Goal: Task Accomplishment & Management: Complete application form

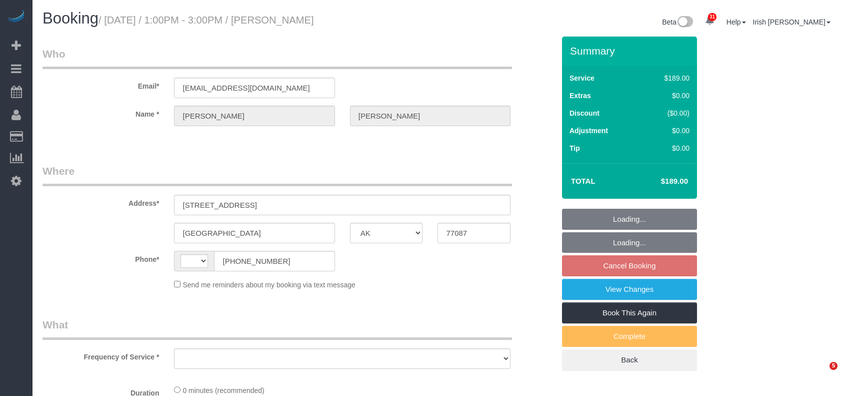
select select "[GEOGRAPHIC_DATA]"
select select "string:[GEOGRAPHIC_DATA]"
select select "object:1276"
select select "3"
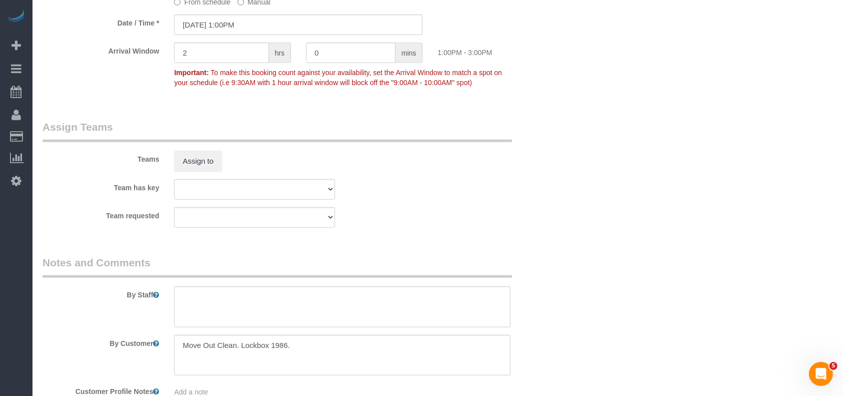
scroll to position [1067, 0]
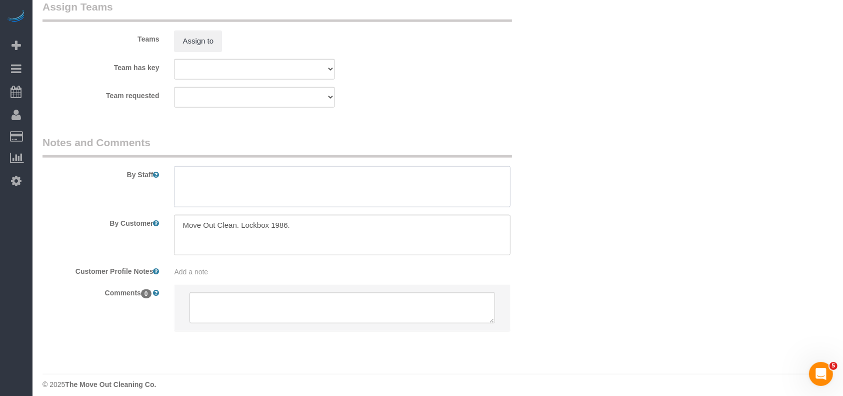
click at [218, 192] on textarea at bounding box center [342, 186] width 337 height 41
type textarea "* small trash to kindly place by the curbside"
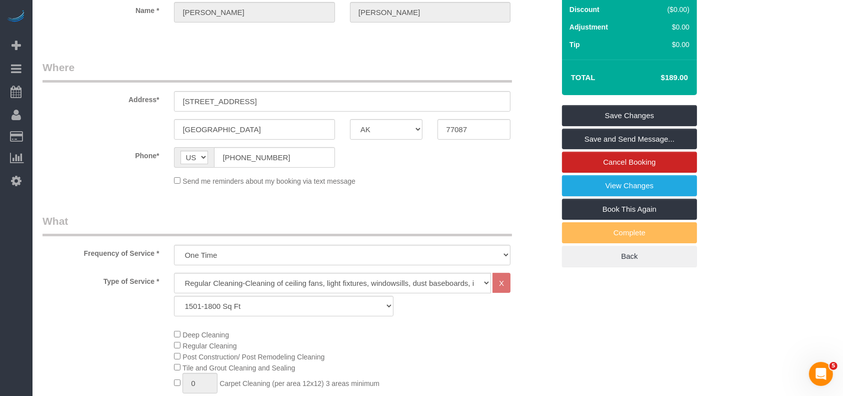
scroll to position [0, 0]
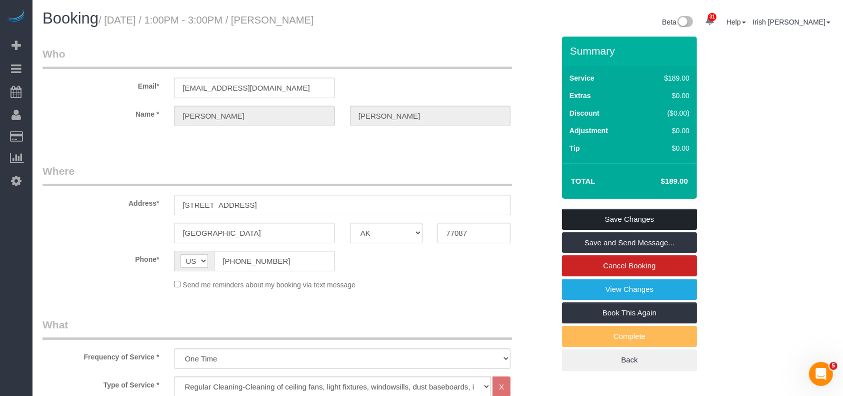
click at [669, 218] on link "Save Changes" at bounding box center [629, 219] width 135 height 21
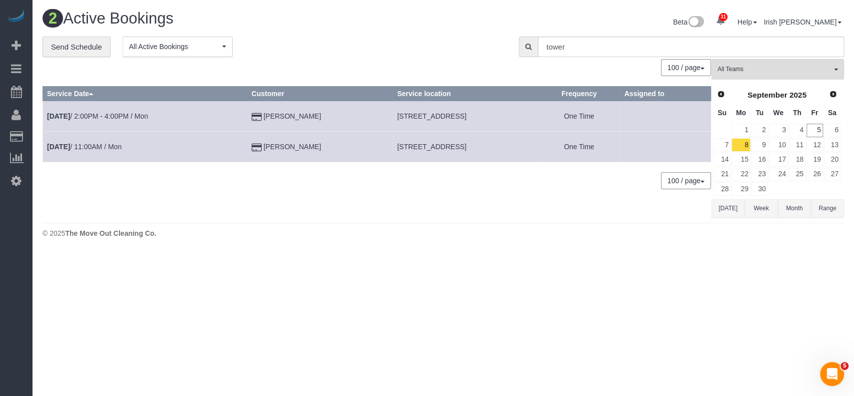
click at [723, 209] on button "[DATE]" at bounding box center [727, 208] width 33 height 19
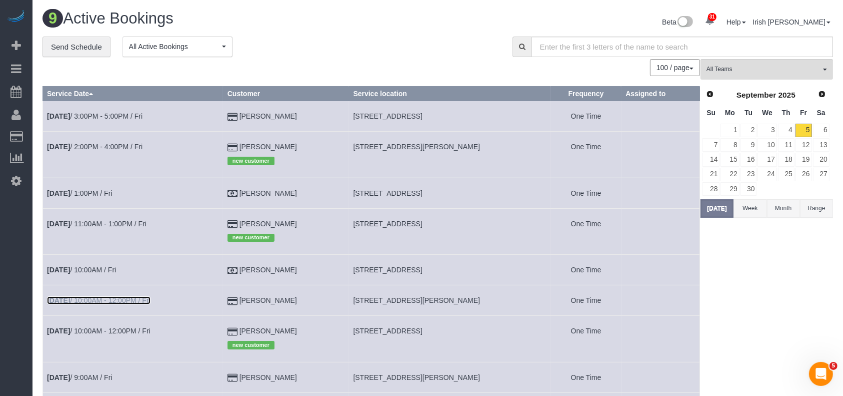
click at [111, 303] on link "[DATE] 10:00AM - 12:00PM / Fri" at bounding box center [99, 300] width 104 height 8
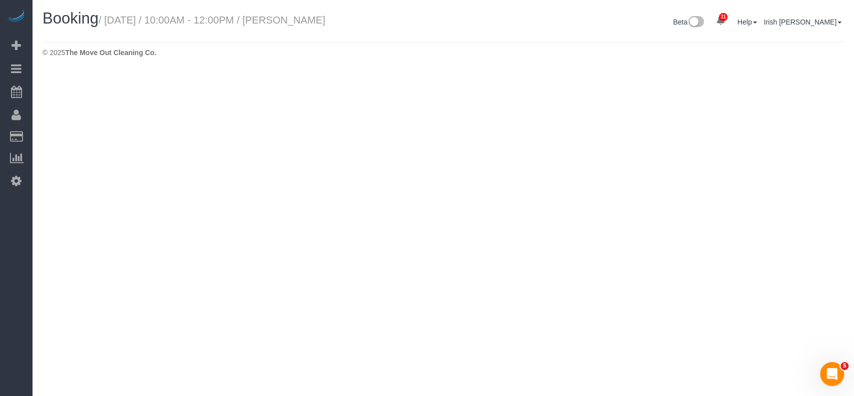
select select "[GEOGRAPHIC_DATA]"
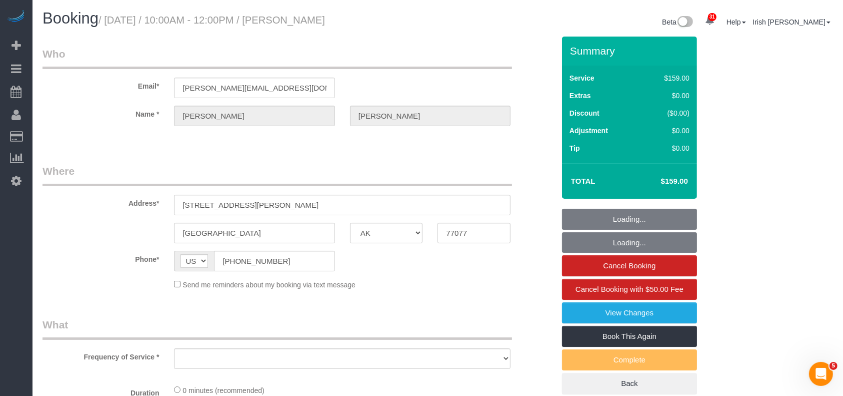
select select "object:1799"
select select "3"
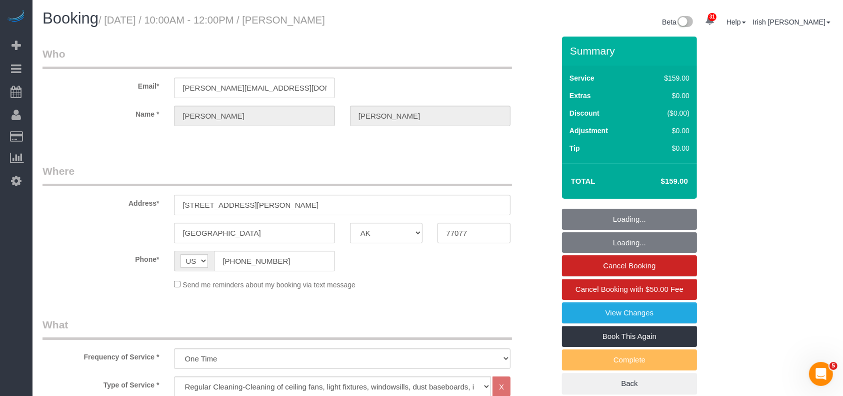
select select "object:1858"
select select "string:fspay-7a1312a4-cfbc-4a2e-9f2a-d85a10c16d12"
select select "spot26"
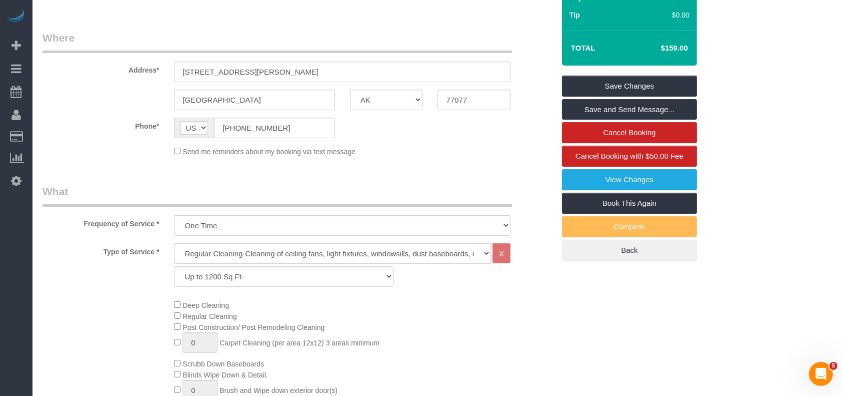
scroll to position [200, 0]
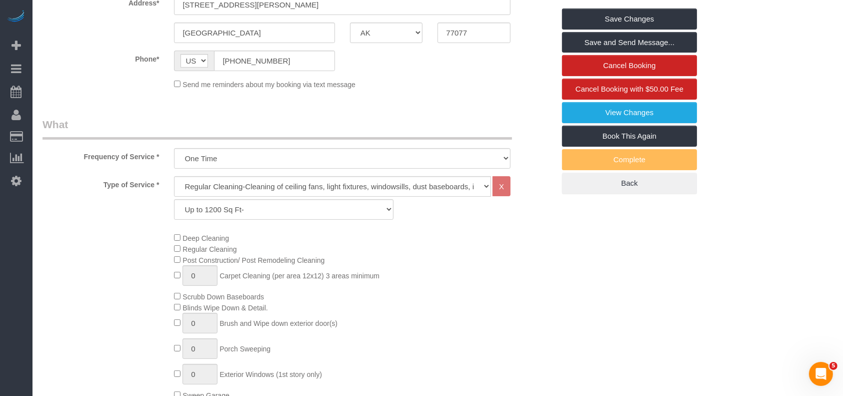
click at [181, 239] on span "Deep Cleaning" at bounding box center [201, 238] width 55 height 8
click at [548, 310] on div "Deep Cleaning Regular Cleaning Post Construction/ Post Remodeling Cleaning 0 Ca…" at bounding box center [364, 316] width 395 height 168
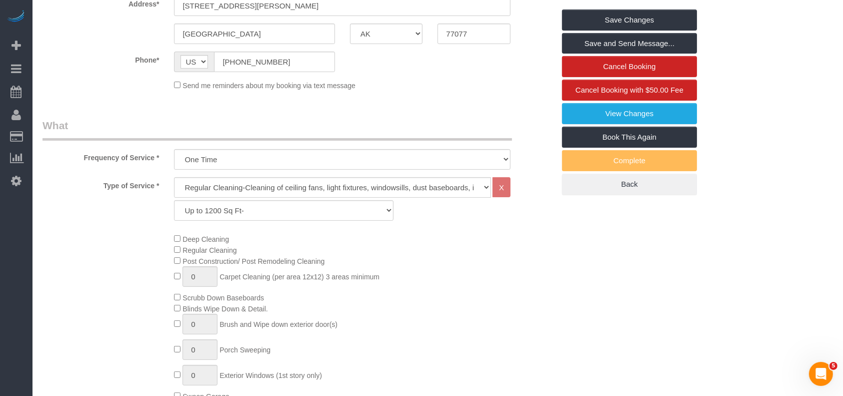
scroll to position [0, 0]
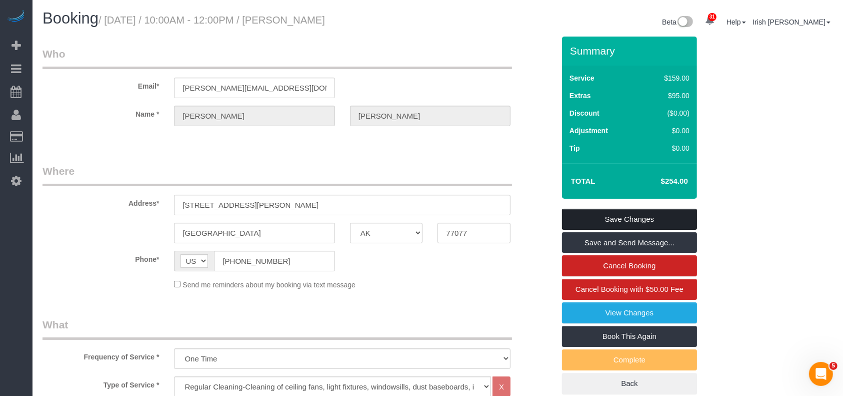
click at [656, 220] on link "Save Changes" at bounding box center [629, 219] width 135 height 21
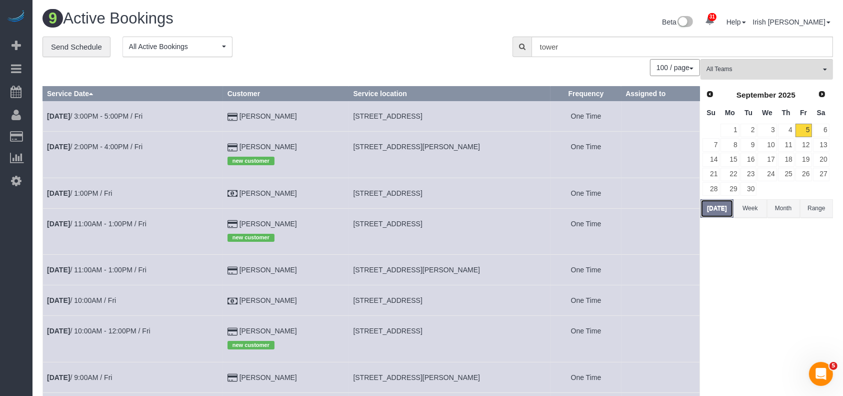
click at [710, 202] on button "[DATE]" at bounding box center [717, 208] width 33 height 19
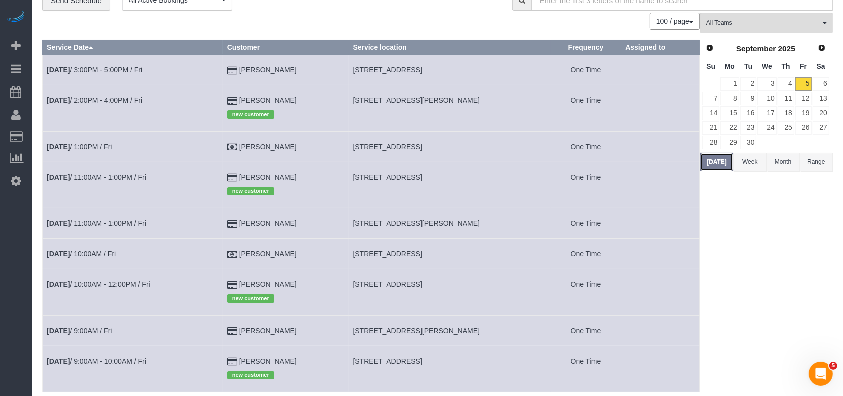
scroll to position [67, 0]
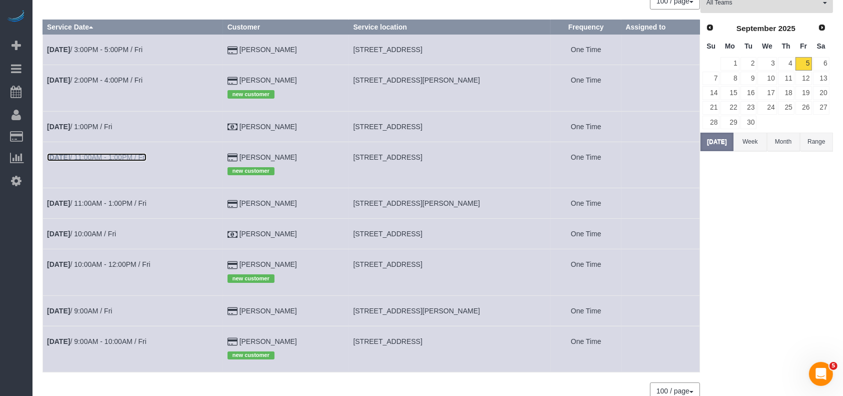
click at [116, 155] on link "[DATE] 11:00AM - 1:00PM / Fri" at bounding box center [97, 157] width 100 height 8
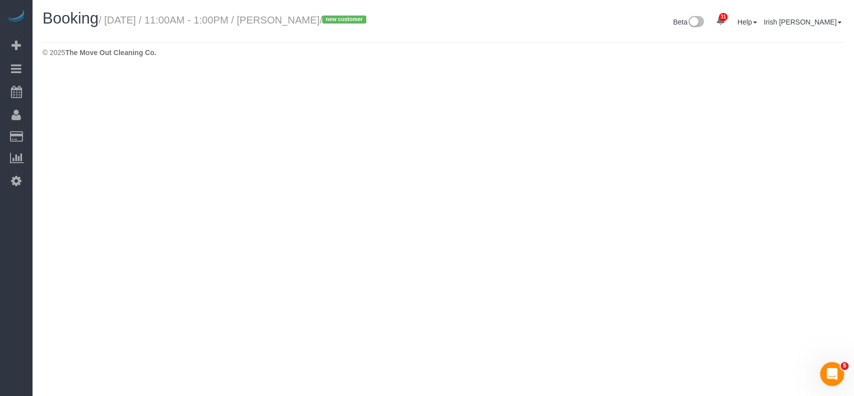
select select "[GEOGRAPHIC_DATA]"
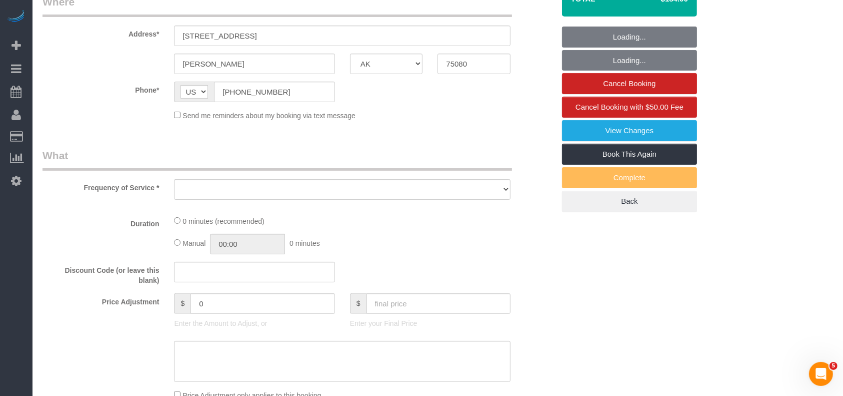
select select "string:fspay-45c11c3b-e21a-4d72-a3e6-6defbcc3caec"
select select "object:2482"
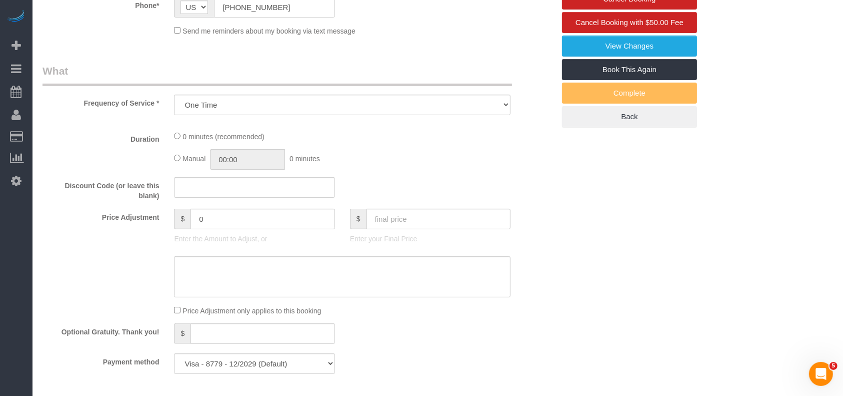
select select "3"
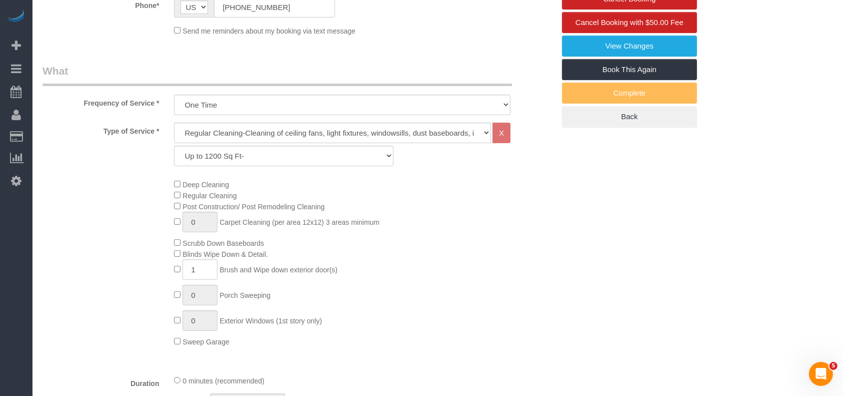
select select "object:2566"
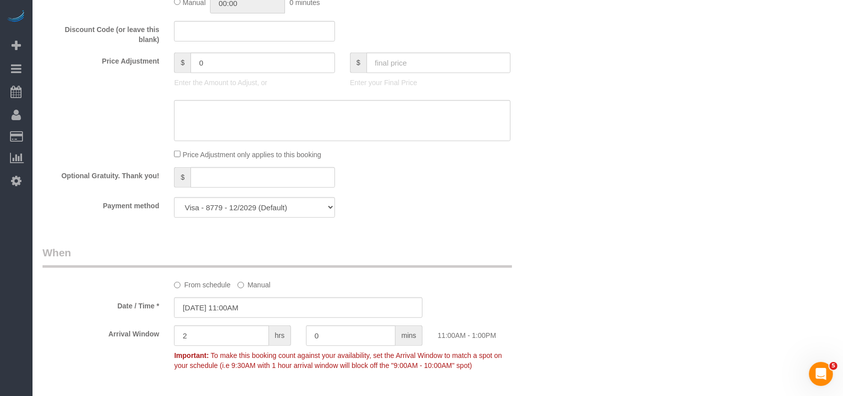
scroll to position [467, 0]
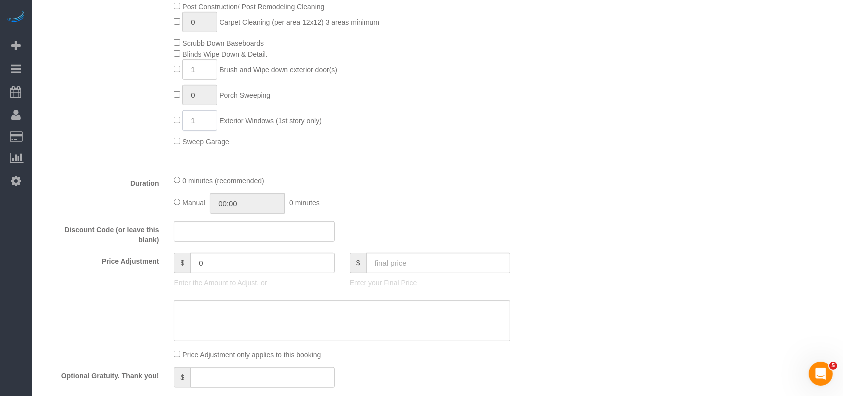
drag, startPoint x: 200, startPoint y: 122, endPoint x: 185, endPoint y: 125, distance: 15.8
click at [186, 125] on input "1" at bounding box center [200, 120] width 35 height 21
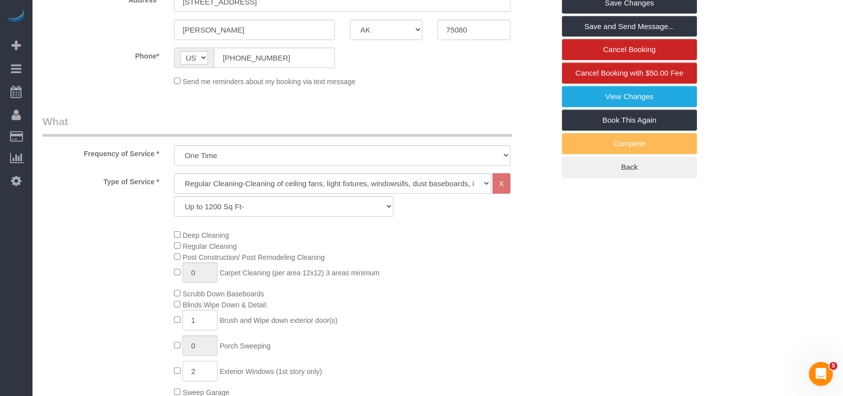
scroll to position [333, 0]
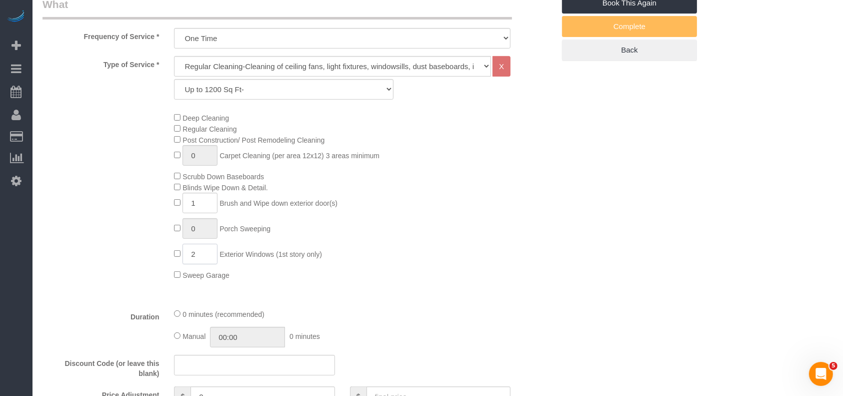
type input "2"
click at [369, 221] on div "Deep Cleaning Regular Cleaning Post Construction/ Post Remodeling Cleaning 0 Ca…" at bounding box center [364, 196] width 395 height 168
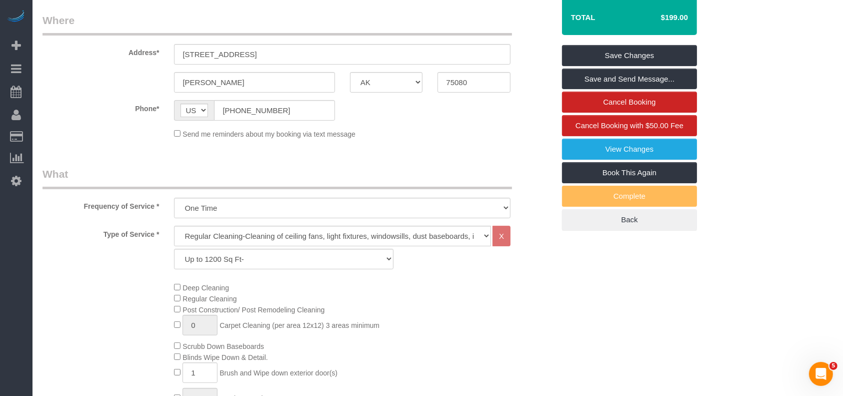
scroll to position [0, 0]
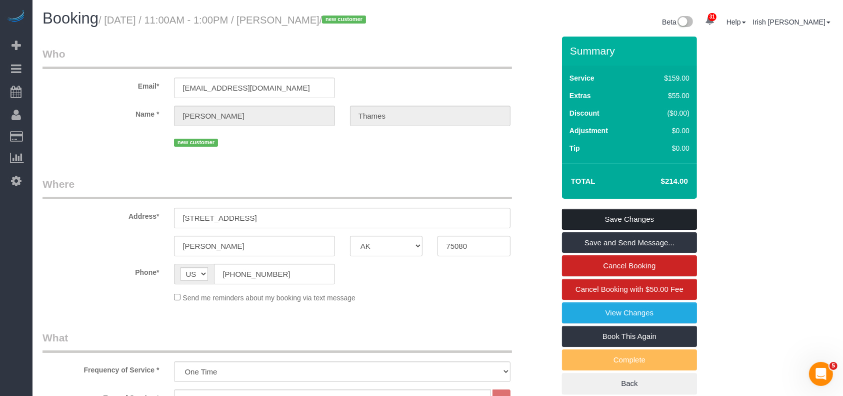
click at [611, 218] on link "Save Changes" at bounding box center [629, 219] width 135 height 21
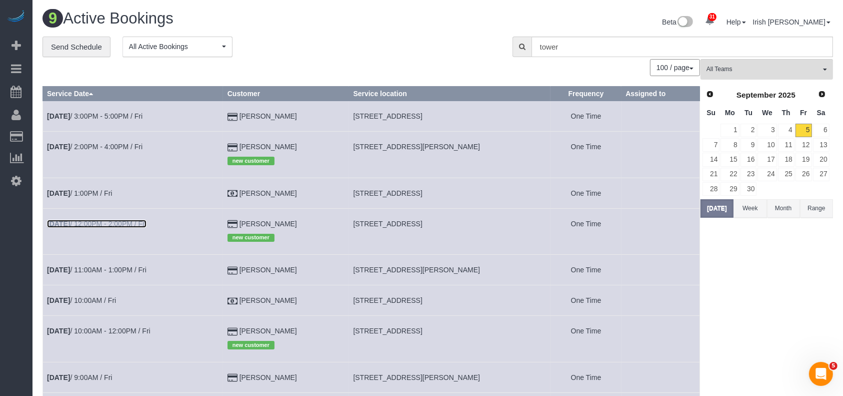
click at [105, 223] on link "[DATE] 12:00PM - 2:00PM / Fri" at bounding box center [97, 224] width 100 height 8
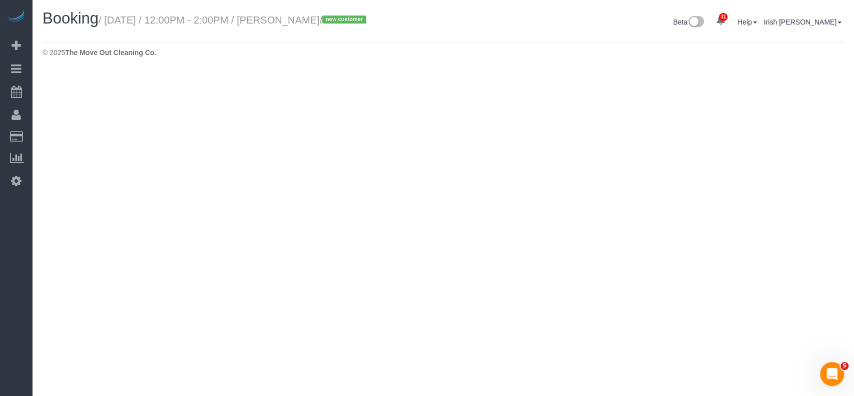
select select "[GEOGRAPHIC_DATA]"
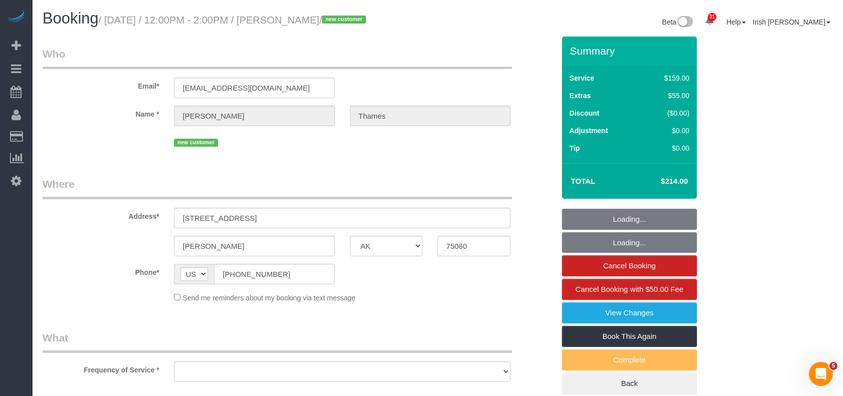
select select "string:fspay-45c11c3b-e21a-4d72-a3e6-6defbcc3caec"
select select "object:3072"
select select "spot68"
select select "object:3147"
select select "3"
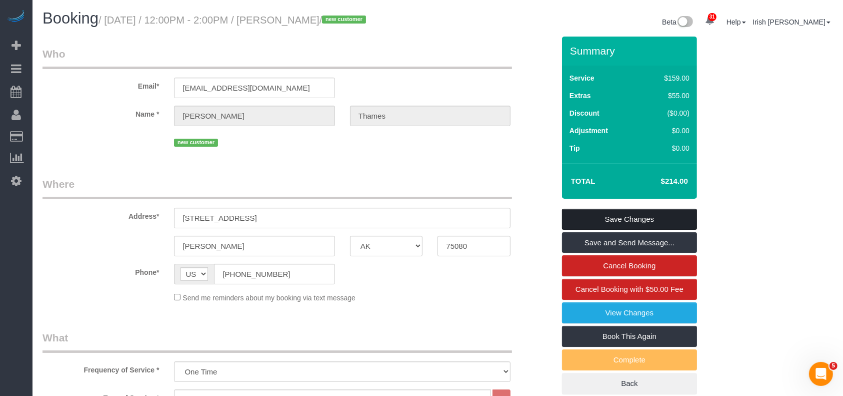
click at [628, 218] on link "Save Changes" at bounding box center [629, 219] width 135 height 21
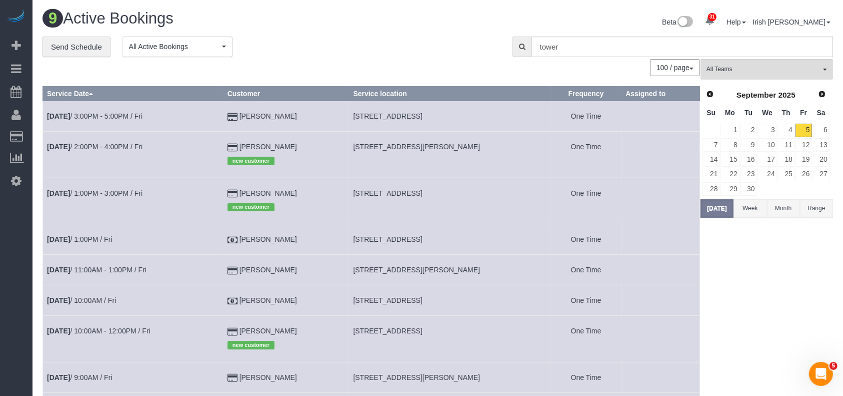
scroll to position [67, 0]
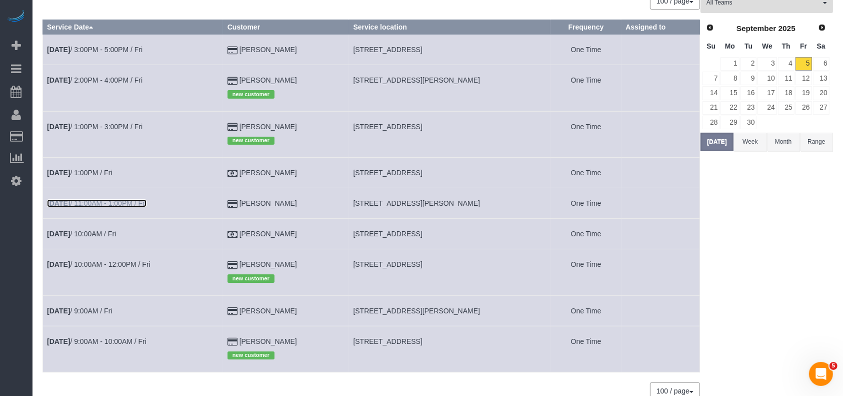
drag, startPoint x: 82, startPoint y: 202, endPoint x: 78, endPoint y: 198, distance: 5.7
click at [82, 202] on link "[DATE] 11:00AM - 1:00PM / Fri" at bounding box center [97, 203] width 100 height 8
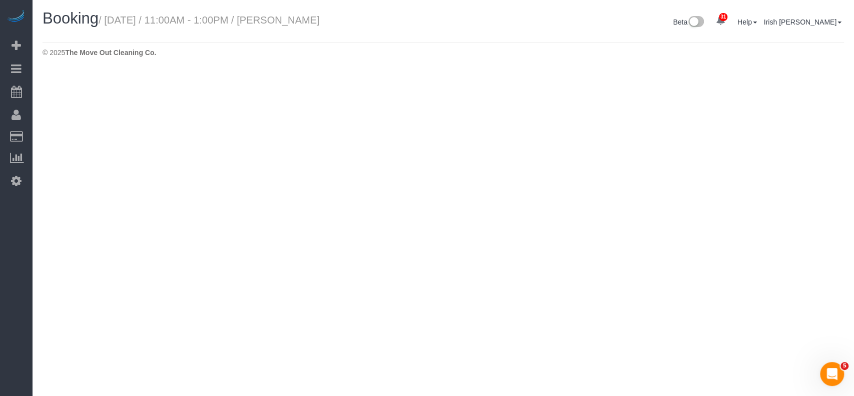
select select "[GEOGRAPHIC_DATA]"
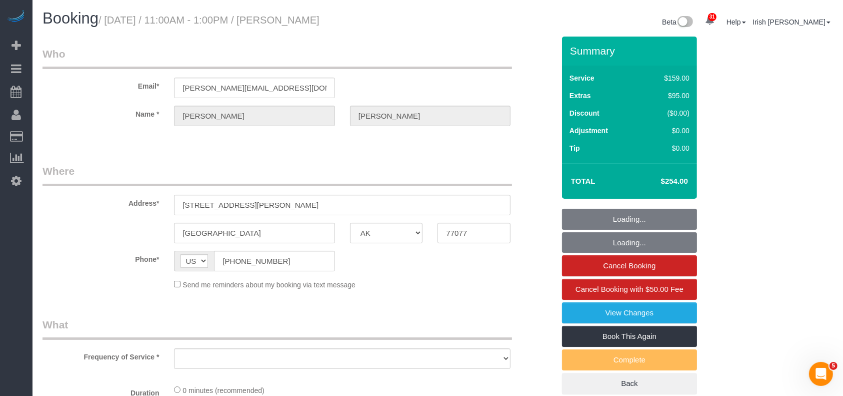
select select "string:fspay-7a1312a4-cfbc-4a2e-9f2a-d85a10c16d12"
select select "object:3734"
select select "3"
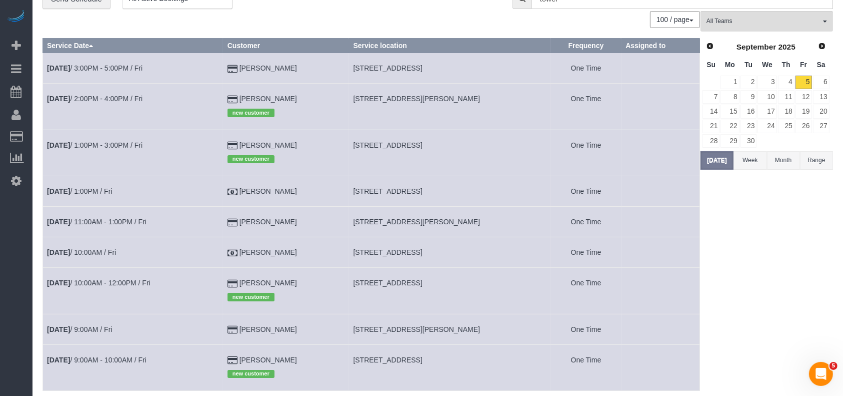
scroll to position [67, 0]
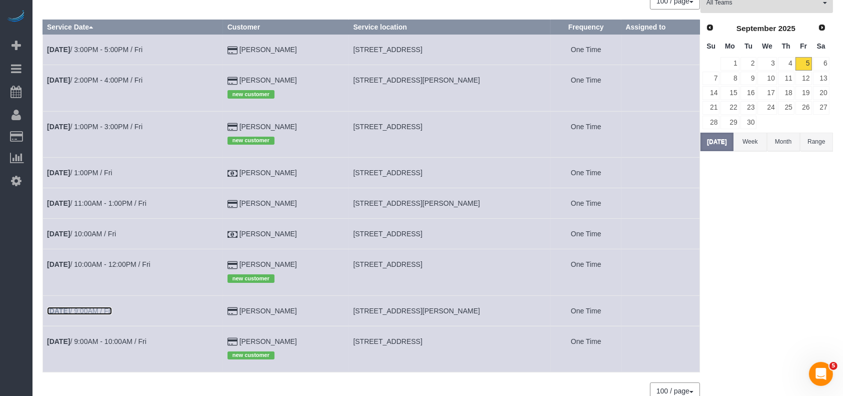
click at [88, 310] on link "[DATE] 9:00AM / Fri" at bounding box center [79, 311] width 65 height 8
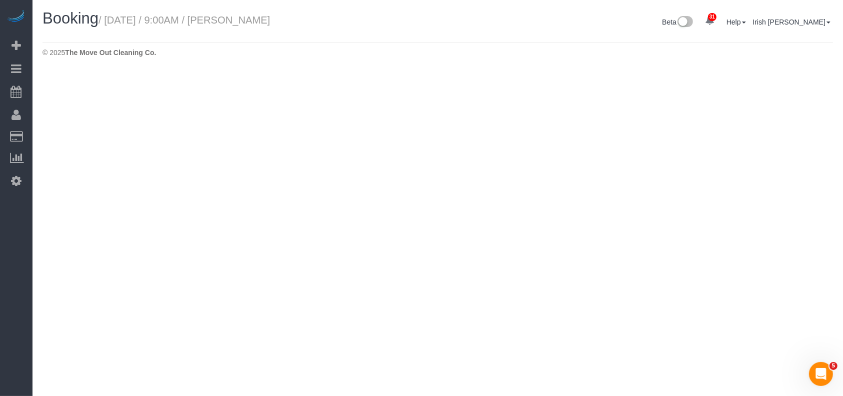
select select "[GEOGRAPHIC_DATA]"
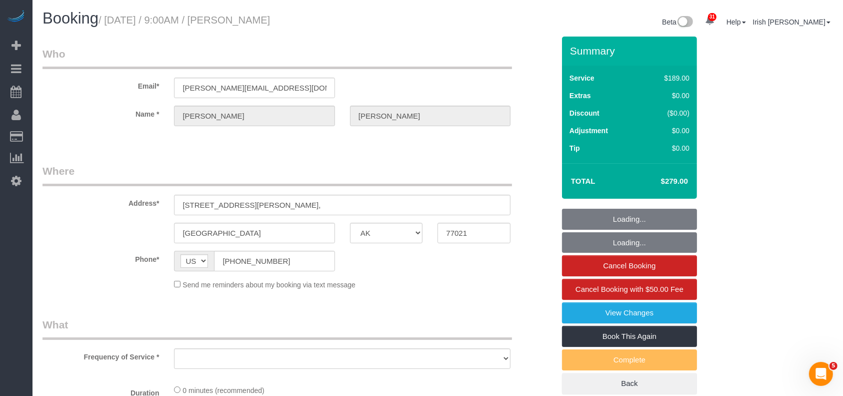
select select "object:4289"
select select "string:fspay-5f9d37c2-99f9-42c9-a91e-ba06f310703a"
select select "3"
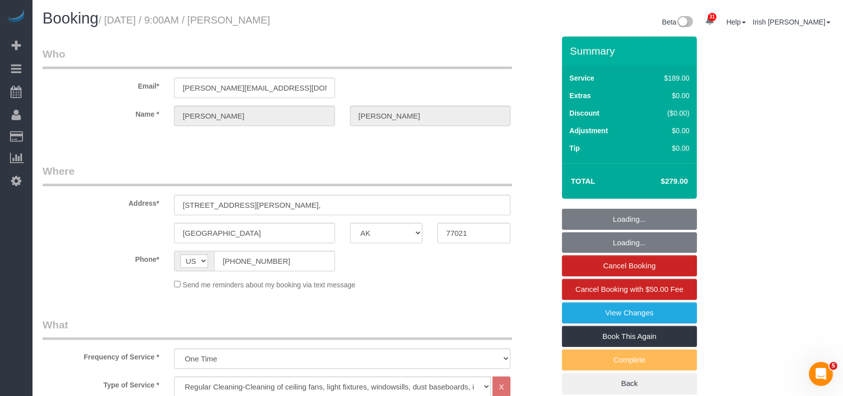
select select "object:4315"
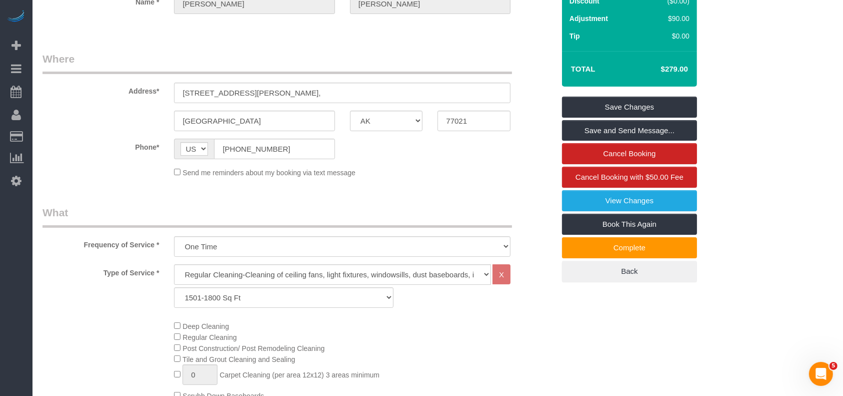
scroll to position [133, 0]
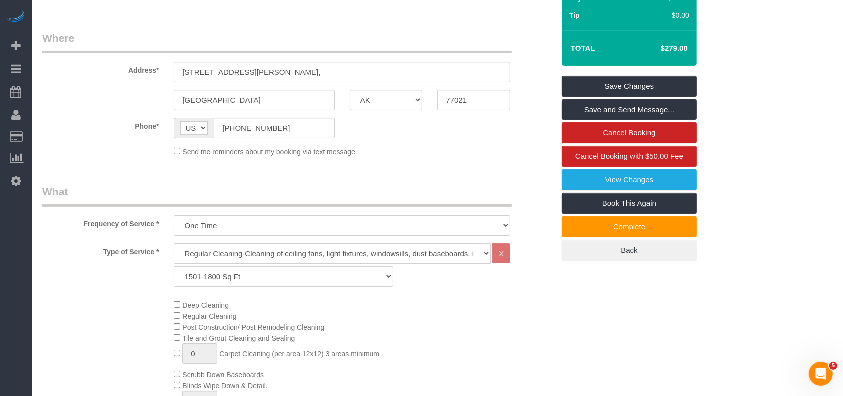
click at [179, 308] on div "Deep Cleaning Regular Cleaning Post Construction/ Post Remodeling Cleaning Tile…" at bounding box center [364, 388] width 395 height 179
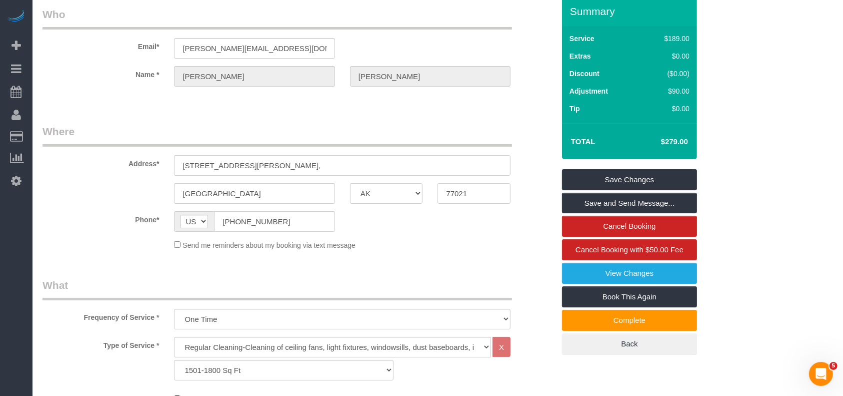
scroll to position [0, 0]
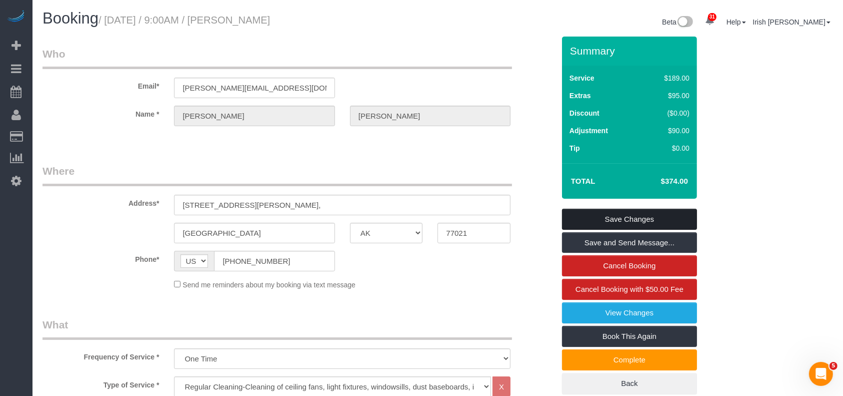
click at [679, 218] on link "Save Changes" at bounding box center [629, 219] width 135 height 21
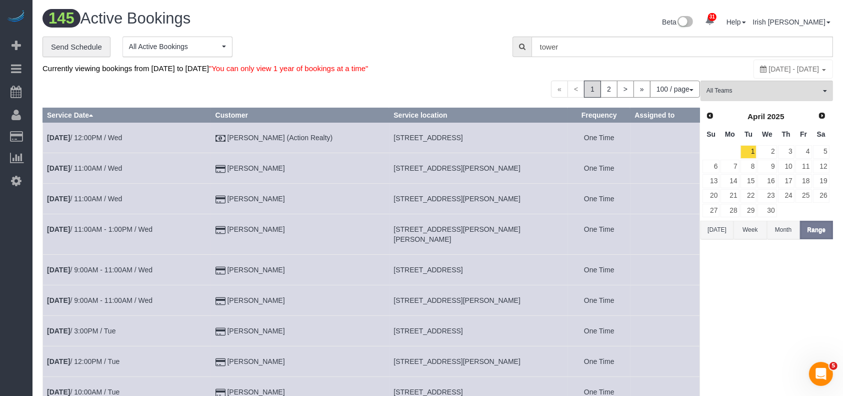
click at [724, 230] on button "[DATE]" at bounding box center [717, 230] width 33 height 19
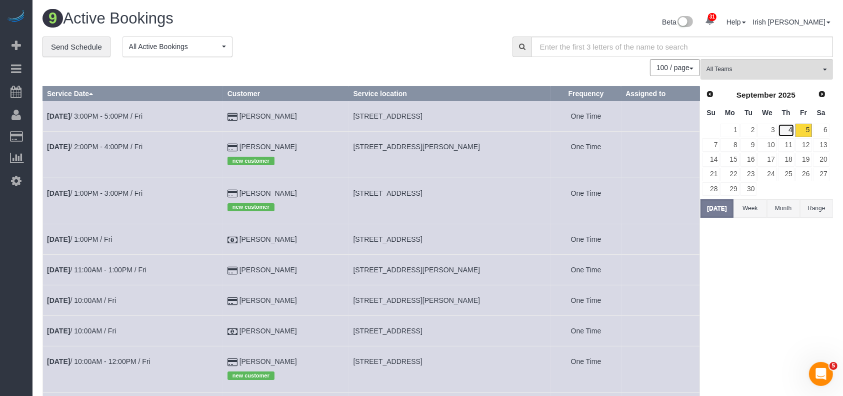
click at [790, 127] on link "4" at bounding box center [786, 131] width 17 height 14
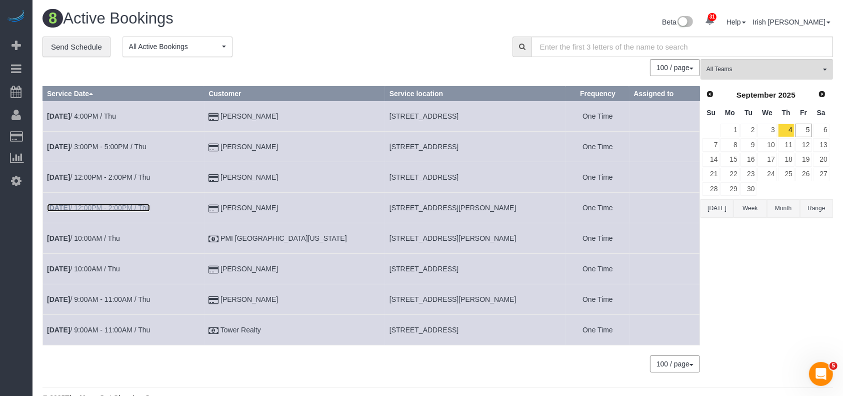
click at [123, 207] on link "[DATE] 12:00PM - 2:00PM / Thu" at bounding box center [98, 208] width 103 height 8
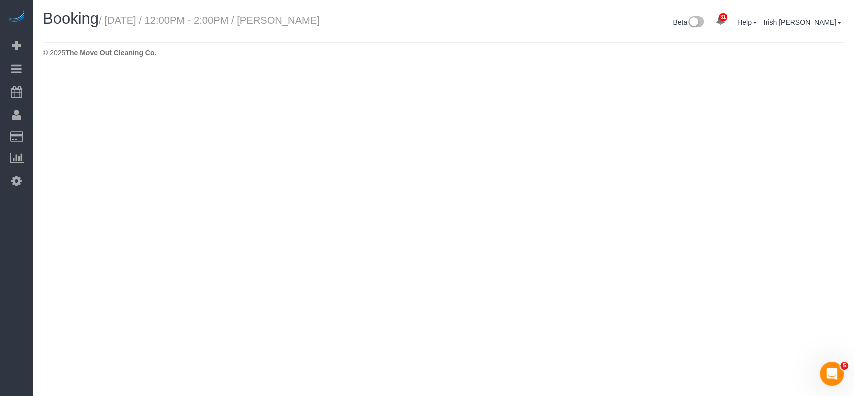
select select "[GEOGRAPHIC_DATA]"
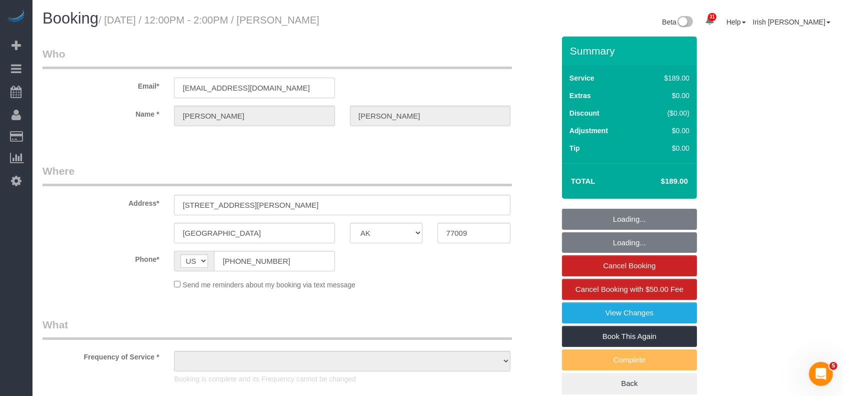
select select "string:fspay-c4ed26b4-9eeb-45d4-8f5d-c0fe00451baa"
select select "spot131"
click at [104, 83] on div "Email* [EMAIL_ADDRESS][DOMAIN_NAME]" at bounding box center [298, 73] width 527 height 52
select select "object:5945"
select select "3"
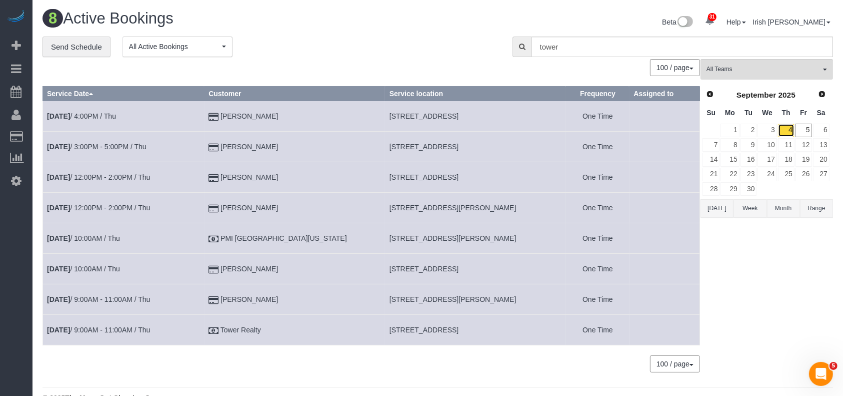
click at [789, 131] on link "4" at bounding box center [786, 131] width 17 height 14
click at [408, 231] on td "[STREET_ADDRESS][PERSON_NAME]" at bounding box center [475, 238] width 181 height 31
copy tr "[STREET_ADDRESS][PERSON_NAME]"
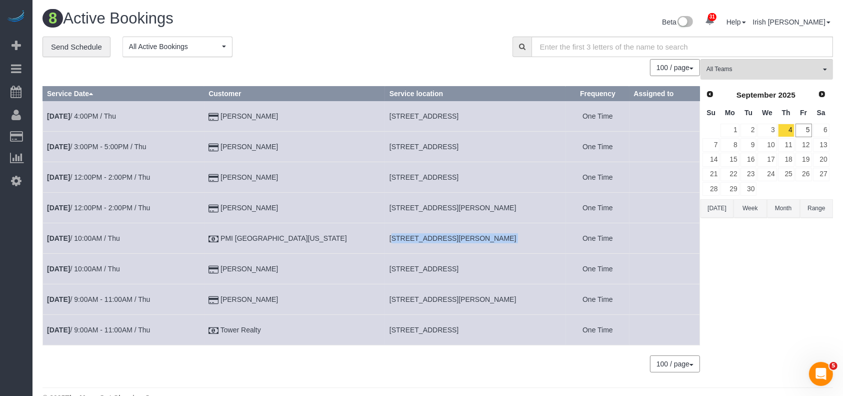
copy tr "[STREET_ADDRESS][PERSON_NAME]"
click at [826, 129] on link "6" at bounding box center [821, 131] width 17 height 14
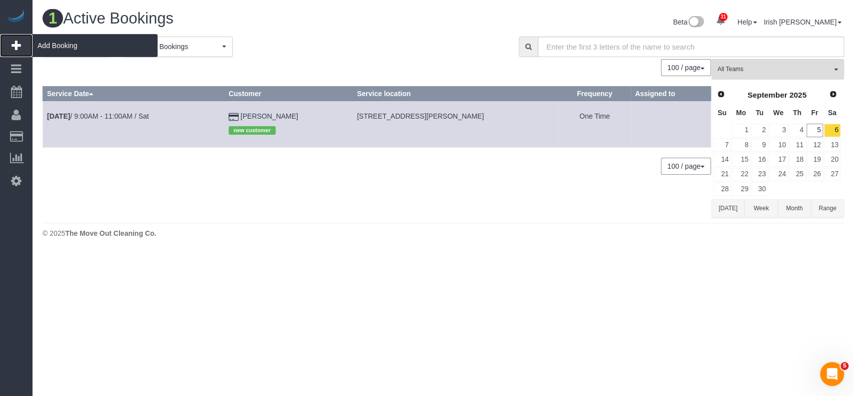
click at [62, 45] on span "Add Booking" at bounding box center [95, 45] width 125 height 23
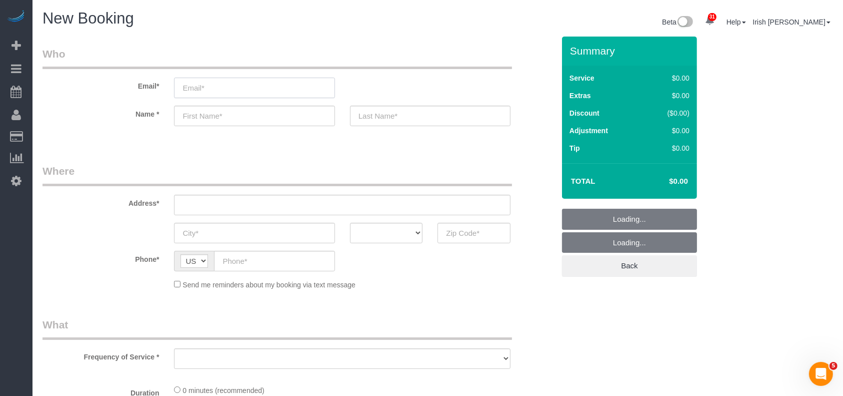
select select "object:6483"
click at [207, 94] on input "email" at bounding box center [254, 88] width 161 height 21
type input "da"
select select "3"
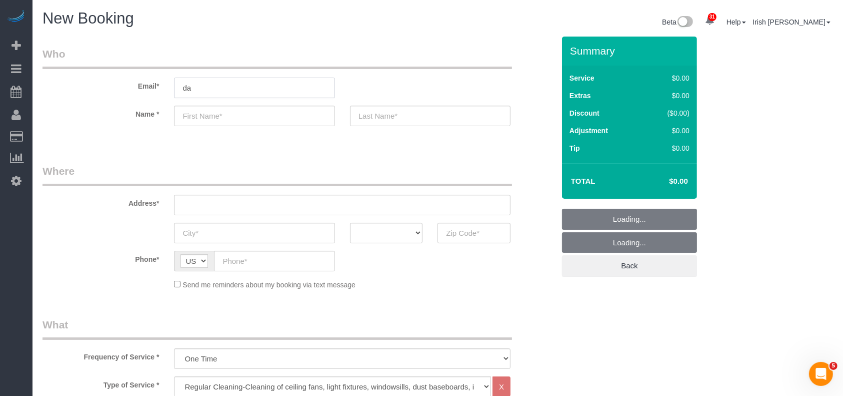
type input "dav"
select select "object:6542"
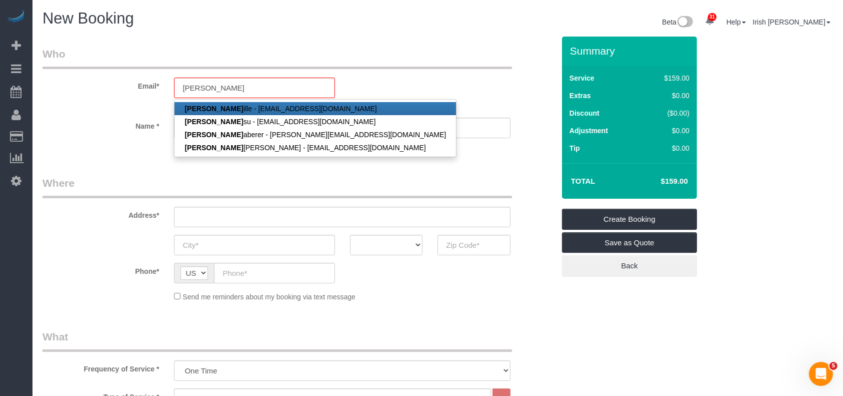
click at [240, 106] on link "[PERSON_NAME] - [EMAIL_ADDRESS][DOMAIN_NAME]" at bounding box center [316, 108] width 282 height 13
type input "[EMAIL_ADDRESS][DOMAIN_NAME]"
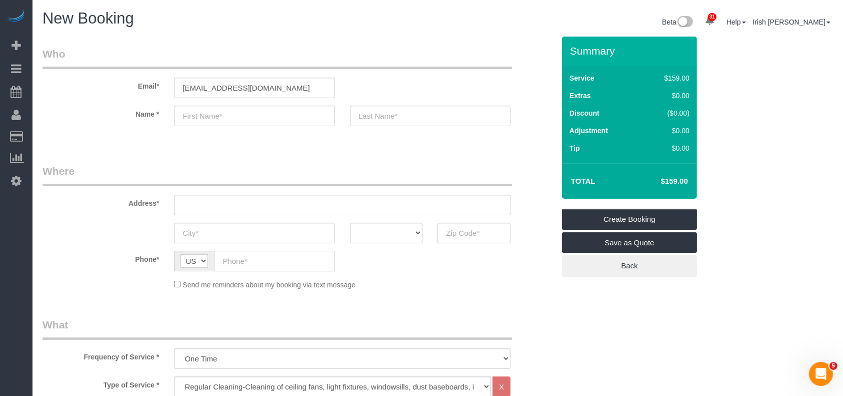
type input "[PERSON_NAME]"
type input "[PHONE_NUMBER]"
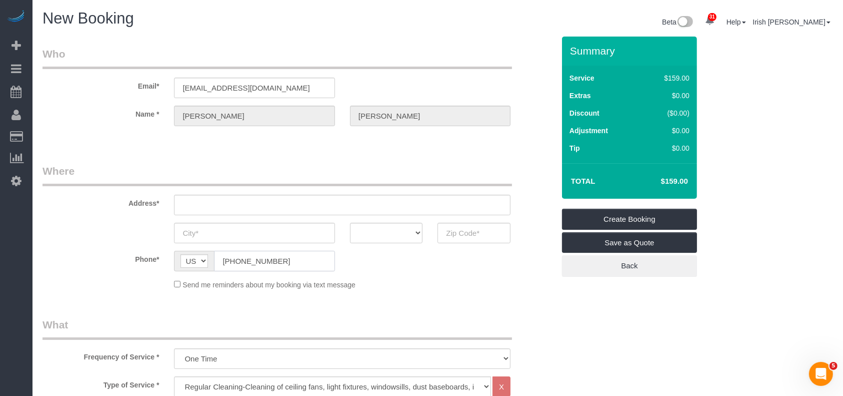
type input "[STREET_ADDRESS]"
type input "[GEOGRAPHIC_DATA],"
select select "[GEOGRAPHIC_DATA]"
type input "77018"
select select "string:fspay-aedf7e0a-a469-4c51-af18-bb23d565856b"
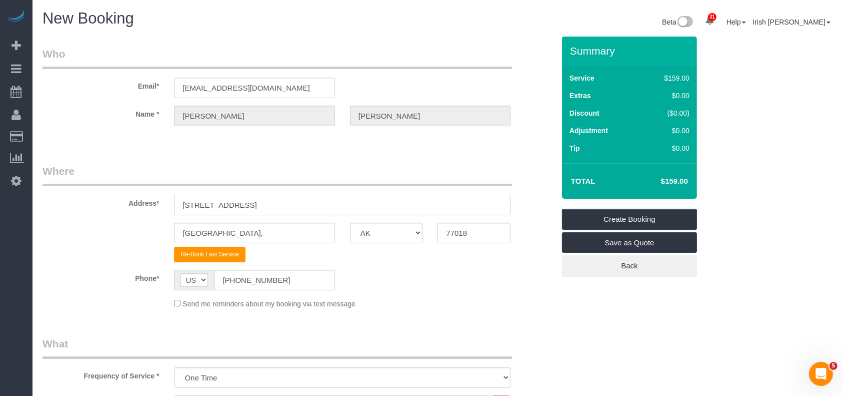
drag, startPoint x: 179, startPoint y: 203, endPoint x: 33, endPoint y: 208, distance: 145.7
drag, startPoint x: 270, startPoint y: 203, endPoint x: 95, endPoint y: 211, distance: 175.3
click at [95, 211] on div "Address* [STREET_ADDRESS]" at bounding box center [298, 190] width 527 height 52
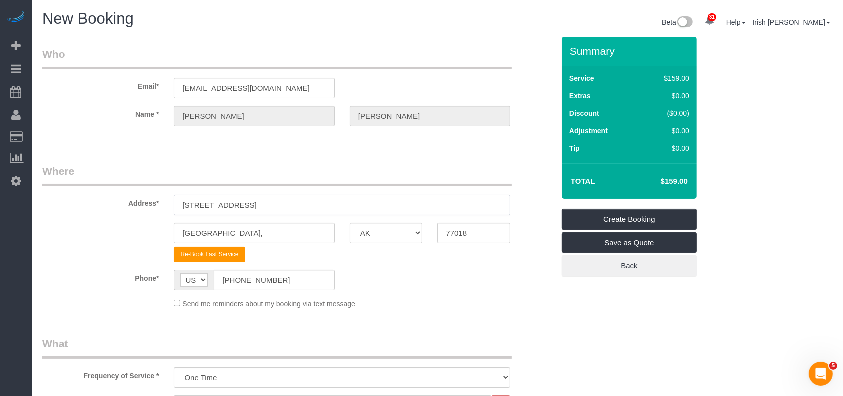
paste input "[STREET_ADDRESS]"
click at [244, 199] on input "[STREET_ADDRESS]" at bounding box center [342, 205] width 337 height 21
type input "[STREET_ADDRESS]"
drag, startPoint x: 252, startPoint y: 236, endPoint x: 67, endPoint y: 234, distance: 185.1
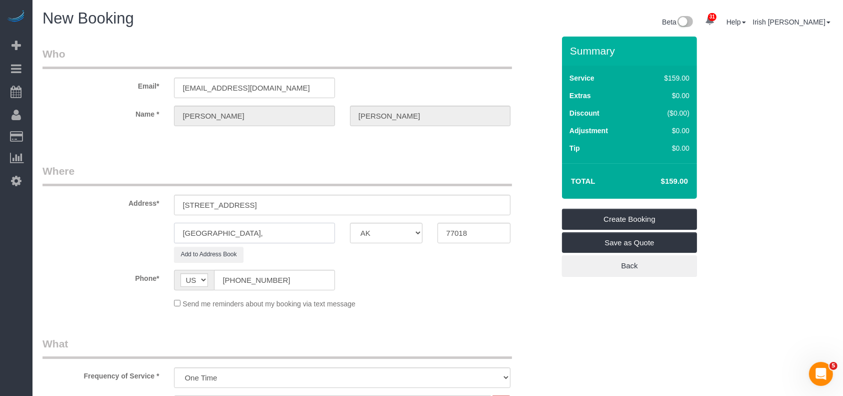
click at [67, 234] on div "[GEOGRAPHIC_DATA], AK AL AR AZ CA CO CT DC DE [GEOGRAPHIC_DATA] [GEOGRAPHIC_DAT…" at bounding box center [298, 233] width 527 height 21
paste input "ouston"
type input "[GEOGRAPHIC_DATA]"
click at [286, 199] on input "[STREET_ADDRESS]" at bounding box center [342, 205] width 337 height 21
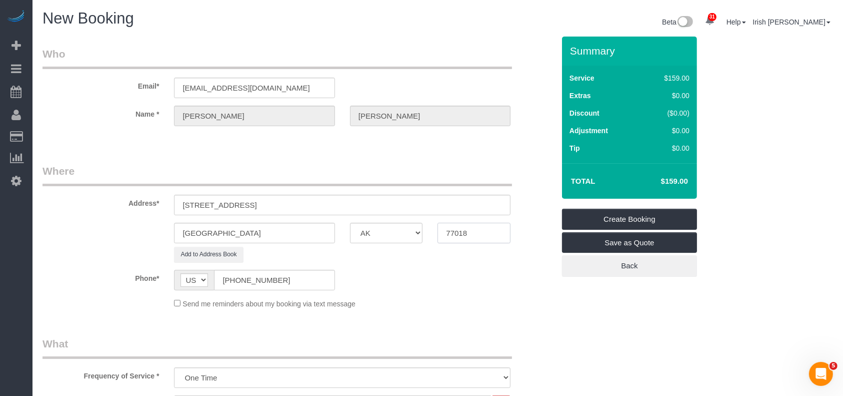
drag, startPoint x: 442, startPoint y: 236, endPoint x: 374, endPoint y: 238, distance: 68.6
click at [374, 238] on div "[GEOGRAPHIC_DATA] AK AL AR AZ CA CO CT DC DE [GEOGRAPHIC_DATA] [GEOGRAPHIC_DATA…" at bounding box center [298, 233] width 527 height 21
paste input "07"
type input "77007"
drag, startPoint x: 274, startPoint y: 212, endPoint x: 231, endPoint y: 209, distance: 42.6
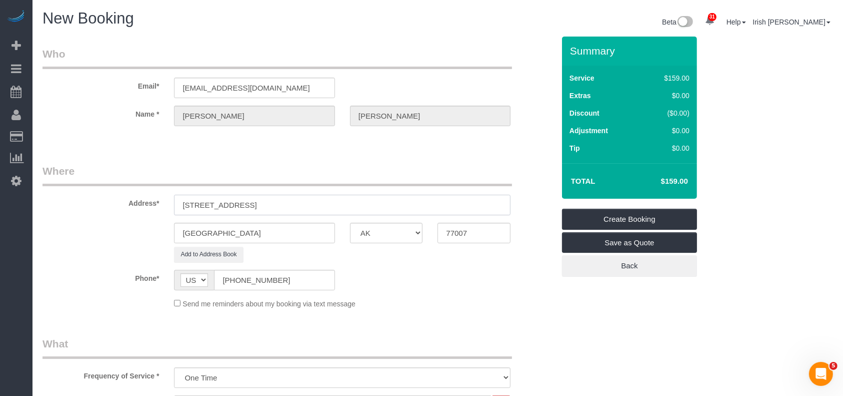
click at [231, 209] on input "[STREET_ADDRESS]" at bounding box center [342, 205] width 337 height 21
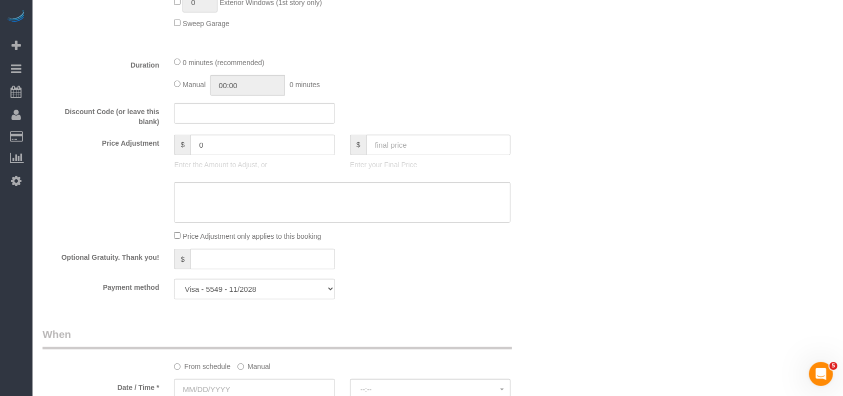
scroll to position [667, 0]
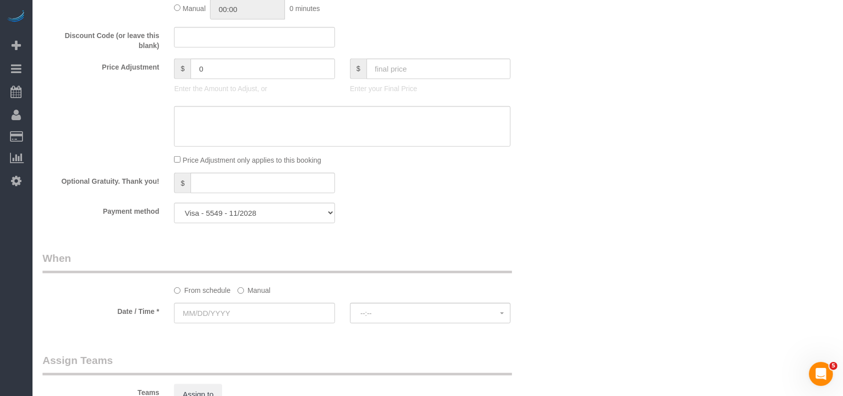
type input "[STREET_ADDRESS]"
click at [281, 216] on select "Visa - 8963 - 03/2029 Visa - 5549 - 11/2028 Visa - 5549 - 11/2028 Add Credit Ca…" at bounding box center [254, 213] width 161 height 21
click at [516, 220] on div "Payment method Visa - 8963 - 03/2029 Visa - 5549 - 11/2028 Visa - 5549 - 11/202…" at bounding box center [298, 213] width 527 height 21
click at [256, 289] on label "Manual" at bounding box center [254, 289] width 33 height 14
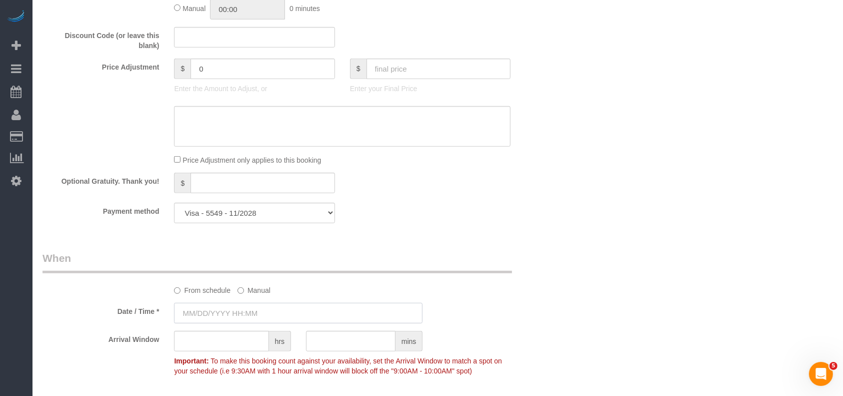
click at [244, 312] on input "text" at bounding box center [298, 313] width 249 height 21
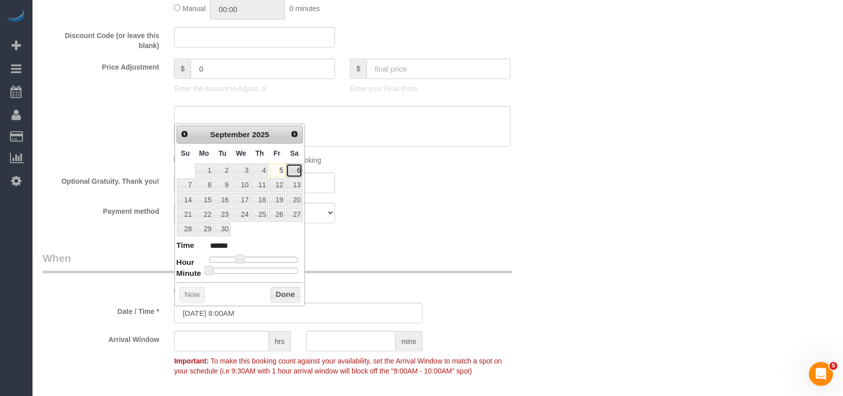
click at [289, 169] on link "6" at bounding box center [294, 171] width 17 height 14
type input "[DATE] 8:00AM"
click at [287, 294] on button "Done" at bounding box center [286, 295] width 30 height 16
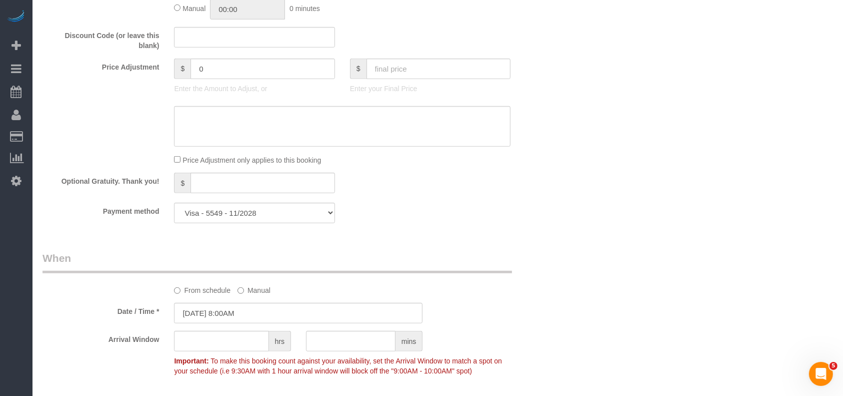
click at [502, 255] on legend "When" at bounding box center [278, 262] width 470 height 23
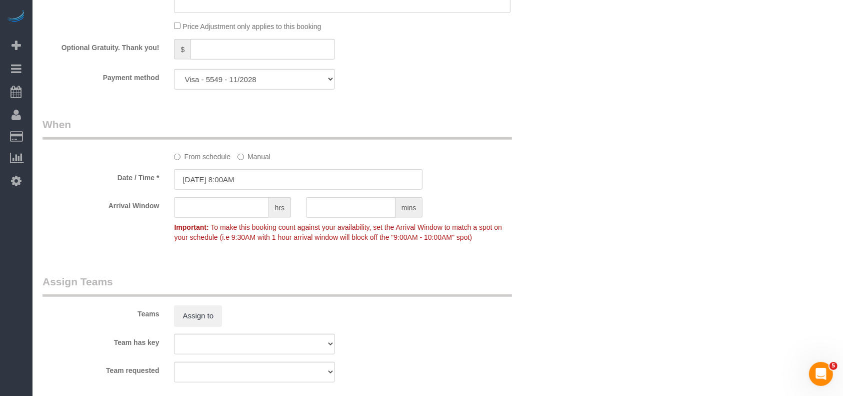
scroll to position [1020, 0]
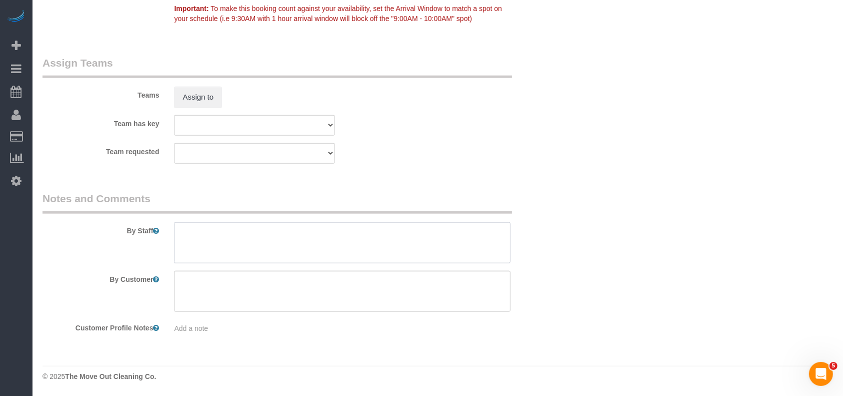
click at [326, 243] on textarea at bounding box center [342, 242] width 337 height 41
paste textarea "combo lock box 1968"
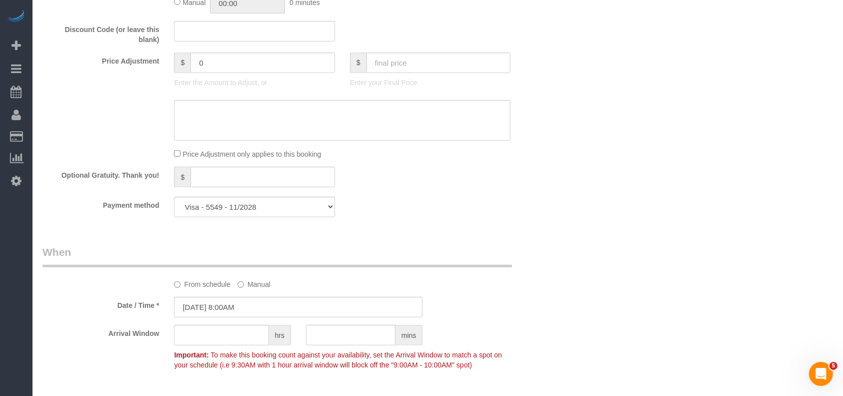
scroll to position [733, 0]
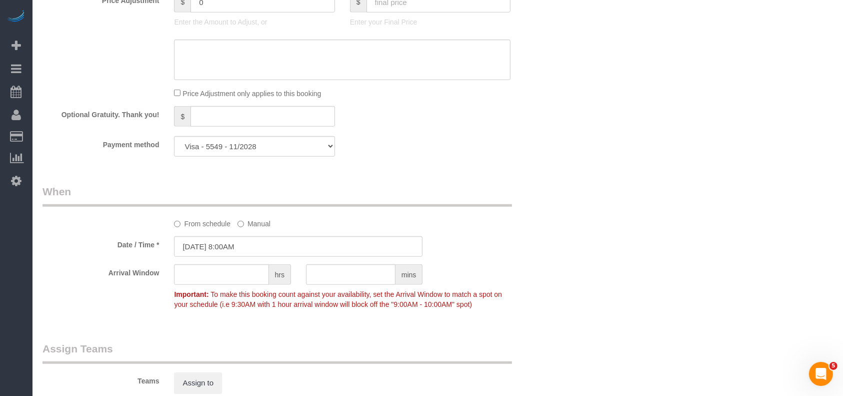
type textarea "combo lock box 1968"
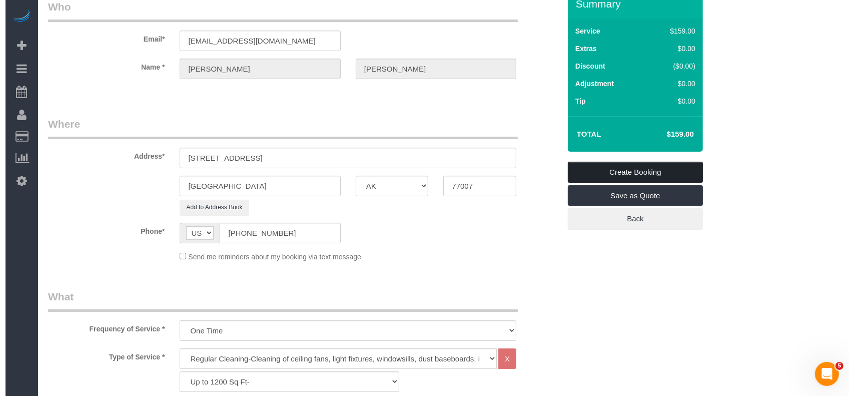
scroll to position [0, 0]
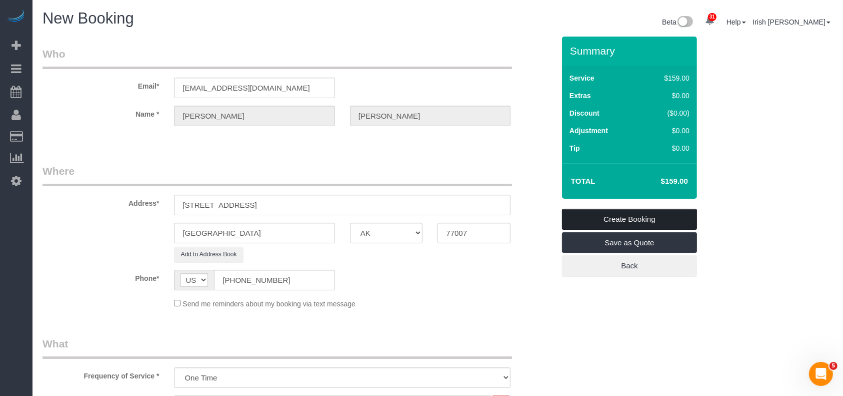
click at [610, 225] on link "Create Booking" at bounding box center [629, 219] width 135 height 21
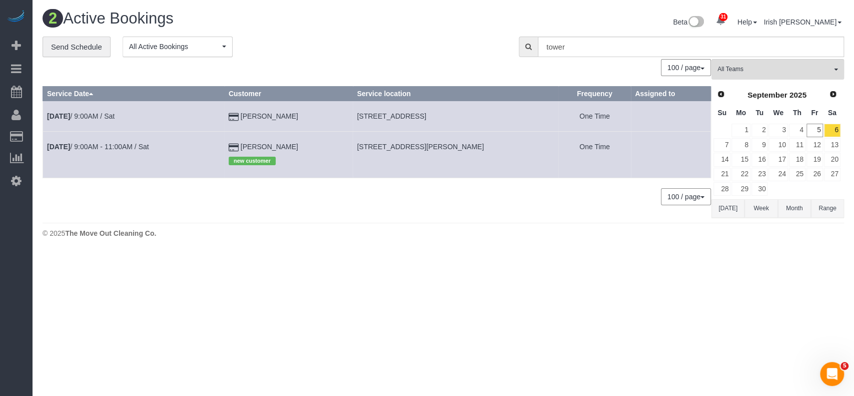
click at [368, 252] on div "2 Active Bookings Beta 31 Your Notifications You have 0 alerts × You have 2 to …" at bounding box center [443, 126] width 821 height 253
drag, startPoint x: 394, startPoint y: 117, endPoint x: 394, endPoint y: 270, distance: 153.1
click at [465, 119] on td "[STREET_ADDRESS]" at bounding box center [456, 116] width 206 height 31
copy span "[STREET_ADDRESS]"
